Goal: Task Accomplishment & Management: Complete application form

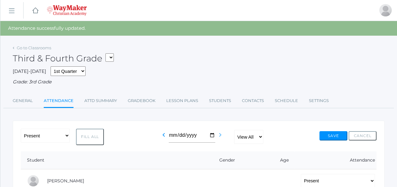
click at [221, 135] on icon "chevron_right" at bounding box center [220, 134] width 7 height 7
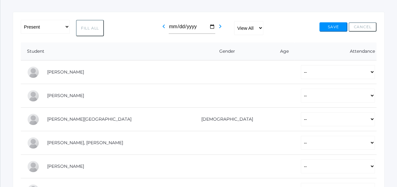
scroll to position [96, 0]
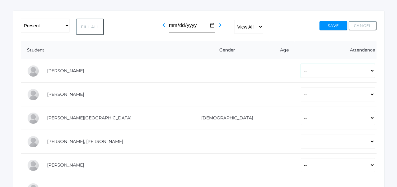
click at [301, 73] on select "-- Present Tardy Excused Tardy Unexcused Absent Excused Absent Unexcused" at bounding box center [338, 71] width 74 height 14
select select "P"
click at [301, 92] on select "-- Present Tardy Excused Tardy Unexcused Absent Excused Absent Unexcused" at bounding box center [338, 95] width 74 height 14
select select "P"
click at [301, 113] on select "-- Present Tardy Excused Tardy Unexcused Absent Excused Absent Unexcused" at bounding box center [338, 118] width 74 height 14
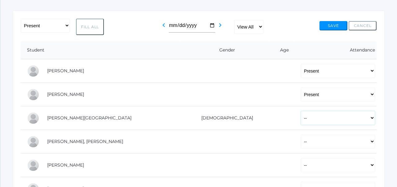
select select "P"
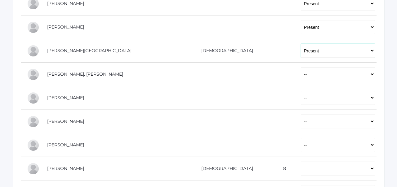
scroll to position [176, 0]
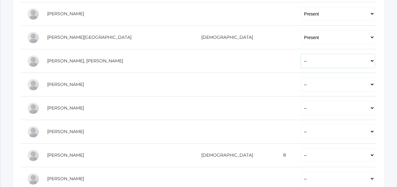
click at [301, 64] on select "-- Present Tardy Excused Tardy Unexcused Absent Excused Absent Unexcused" at bounding box center [338, 61] width 74 height 14
select select "P"
click at [301, 82] on select "-- Present Tardy Excused Tardy Unexcused Absent Excused Absent Unexcused" at bounding box center [338, 85] width 74 height 14
select select "P"
click at [301, 107] on select "-- Present Tardy Excused Tardy Unexcused Absent Excused Absent Unexcused" at bounding box center [338, 108] width 74 height 14
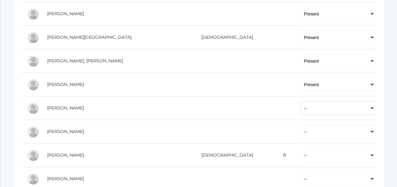
select select "P"
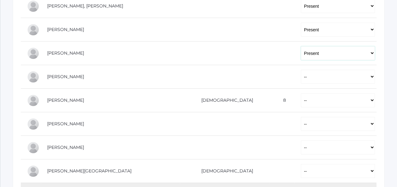
scroll to position [236, 0]
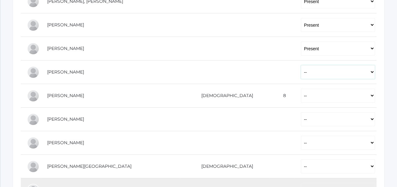
click at [301, 68] on select "-- Present Tardy Excused Tardy Unexcused Absent Excused Absent Unexcused" at bounding box center [338, 72] width 74 height 14
select select "P"
click at [301, 93] on select "-- Present Tardy Excused Tardy Unexcused Absent Excused Absent Unexcused" at bounding box center [338, 96] width 74 height 14
select select "P"
click at [301, 123] on select "-- Present Tardy Excused Tardy Unexcused Absent Excused Absent Unexcused" at bounding box center [338, 119] width 74 height 14
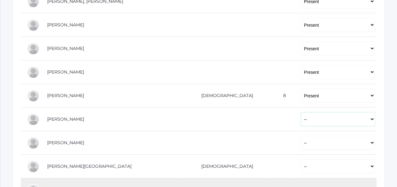
select select "P"
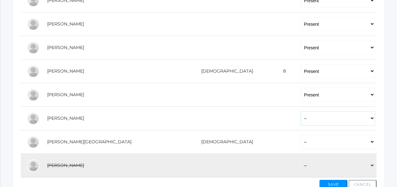
click at [301, 117] on select "-- Present Tardy Excused Tardy Unexcused Absent Excused Absent Unexcused" at bounding box center [338, 118] width 74 height 14
click at [301, 122] on select "-- Present Tardy Excused Tardy Unexcused Absent Excused Absent Unexcused" at bounding box center [338, 118] width 74 height 14
select select "P"
click at [301, 142] on select "-- Present Tardy Excused Tardy Unexcused Absent Excused Absent Unexcused" at bounding box center [338, 142] width 74 height 14
select select "P"
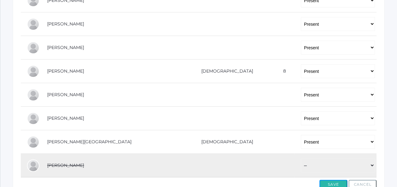
click at [330, 183] on button "Save" at bounding box center [334, 184] width 28 height 9
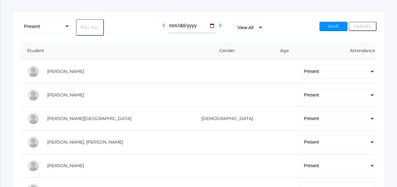
scroll to position [143, 0]
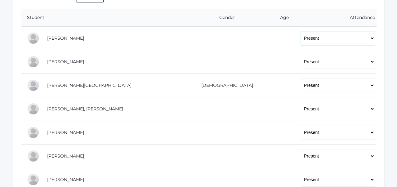
click at [301, 38] on select "-- Present Tardy Excused Tardy Unexcused Absent Excused Absent Unexcused" at bounding box center [338, 38] width 74 height 14
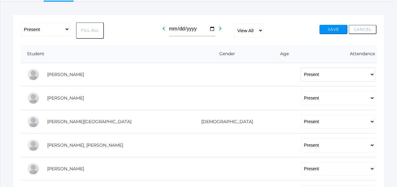
scroll to position [104, 0]
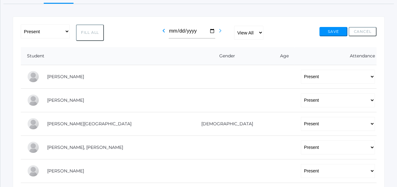
click at [221, 29] on icon "chevron_right" at bounding box center [220, 30] width 7 height 7
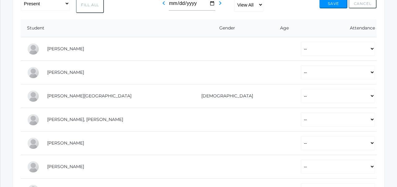
scroll to position [121, 0]
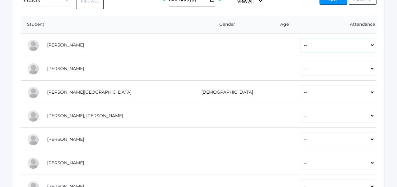
click at [301, 45] on select "-- Present Tardy Excused Tardy Unexcused Absent Excused Absent Unexcused" at bounding box center [338, 45] width 74 height 14
select select "P"
click at [301, 67] on select "-- Present Tardy Excused Tardy Unexcused Absent Excused Absent Unexcused" at bounding box center [338, 69] width 74 height 14
select select "P"
click at [301, 92] on select "-- Present Tardy Excused Tardy Unexcused Absent Excused Absent Unexcused" at bounding box center [338, 92] width 74 height 14
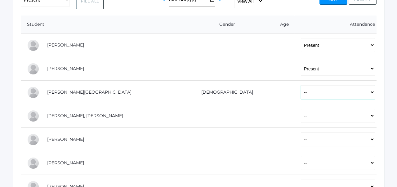
select select "P"
click at [301, 116] on select "-- Present Tardy Excused Tardy Unexcused Absent Excused Absent Unexcused" at bounding box center [338, 116] width 74 height 14
select select "TE"
click at [301, 140] on select "-- Present Tardy Excused Tardy Unexcused Absent Excused Absent Unexcused" at bounding box center [338, 140] width 74 height 14
select select "P"
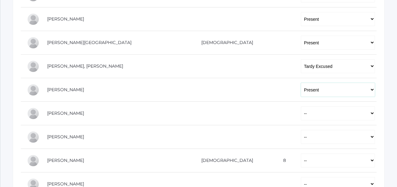
scroll to position [173, 0]
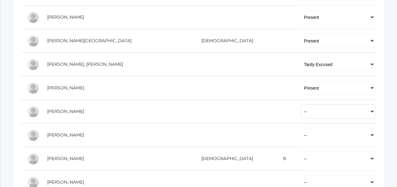
click at [301, 106] on select "-- Present Tardy Excused Tardy Unexcused Absent Excused Absent Unexcused" at bounding box center [338, 112] width 74 height 14
select select "P"
click at [301, 131] on select "-- Present Tardy Excused Tardy Unexcused Absent Excused Absent Unexcused" at bounding box center [338, 135] width 74 height 14
select select "P"
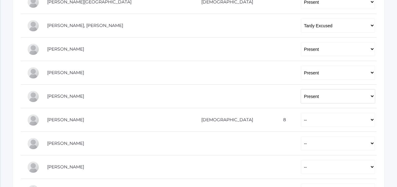
scroll to position [213, 0]
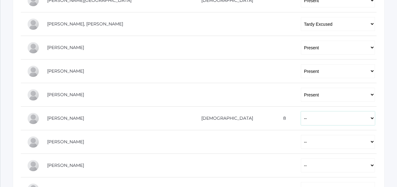
click at [301, 118] on select "-- Present Tardy Excused Tardy Unexcused Absent Excused Absent Unexcused" at bounding box center [338, 118] width 74 height 14
select select "P"
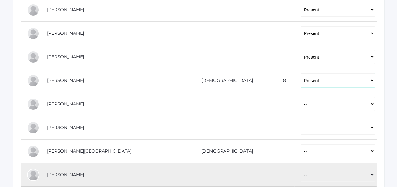
scroll to position [252, 0]
click at [301, 99] on select "-- Present Tardy Excused Tardy Unexcused Absent Excused Absent Unexcused" at bounding box center [338, 104] width 74 height 14
select select "P"
click at [301, 130] on select "-- Present Tardy Excused Tardy Unexcused Absent Excused Absent Unexcused" at bounding box center [338, 127] width 74 height 14
select select "P"
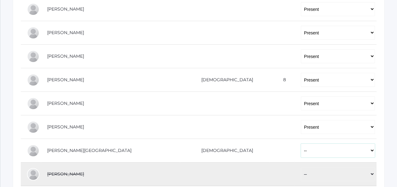
click at [301, 153] on select "-- Present Tardy Excused Tardy Unexcused Absent Excused Absent Unexcused" at bounding box center [338, 151] width 74 height 14
select select "P"
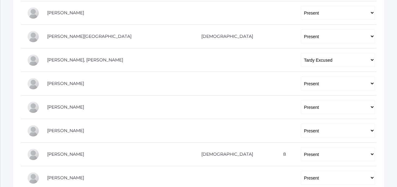
scroll to position [175, 0]
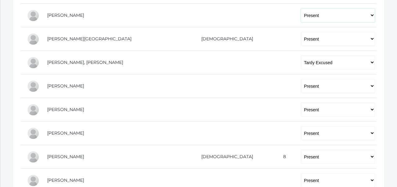
click at [301, 17] on select "-- Present Tardy Excused Tardy Unexcused Absent Excused Absent Unexcused" at bounding box center [338, 15] width 74 height 14
select select "TE"
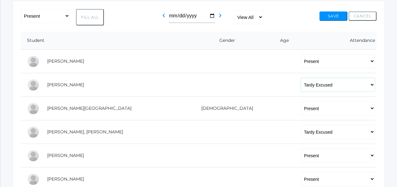
scroll to position [104, 0]
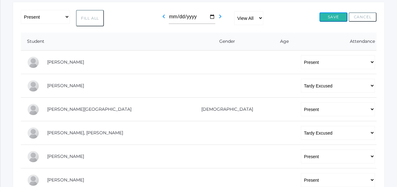
click at [328, 19] on button "Save" at bounding box center [334, 16] width 28 height 9
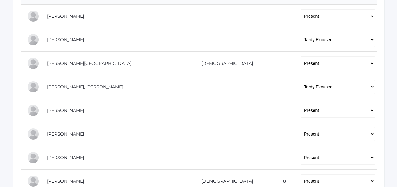
scroll to position [314, 0]
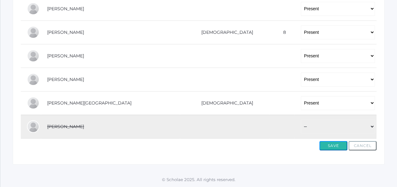
click at [336, 144] on button "Save" at bounding box center [334, 145] width 28 height 9
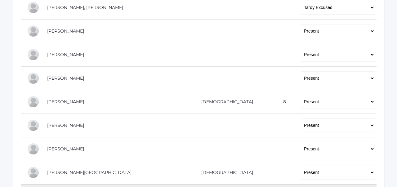
scroll to position [247, 0]
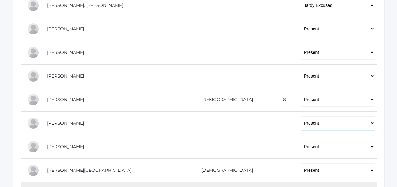
click at [301, 122] on select "-- Present Tardy Excused Tardy Unexcused Absent Excused Absent Unexcused" at bounding box center [338, 123] width 74 height 14
select select "AE"
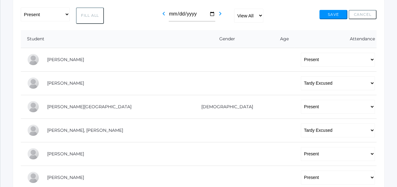
scroll to position [120, 0]
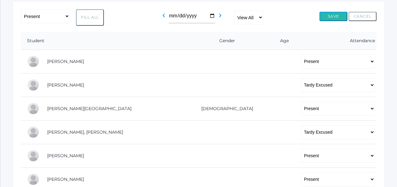
click at [334, 19] on button "Save" at bounding box center [334, 16] width 28 height 9
